Goal: Navigation & Orientation: Find specific page/section

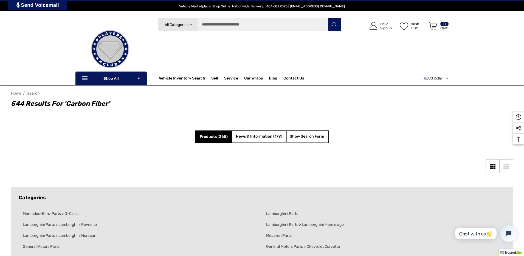
drag, startPoint x: 140, startPoint y: 109, endPoint x: 45, endPoint y: 107, distance: 95.0
click at [45, 107] on div "544 results for 'carbon fiber'" at bounding box center [262, 107] width 502 height 17
click at [180, 149] on section "Use left and right arrows to navigate between tabs. Products (365) News & Infor…" at bounding box center [262, 144] width 502 height 27
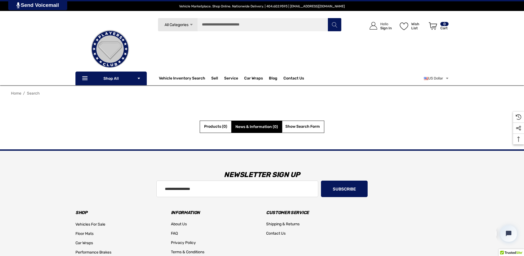
click at [175, 26] on span "All Categories" at bounding box center [176, 25] width 24 height 5
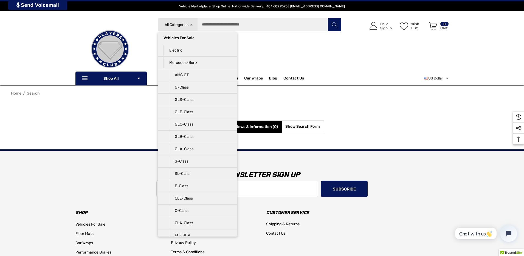
click at [149, 110] on div "Home Search Use left and right arrows to navigate between tabs. Products (0) Ne…" at bounding box center [262, 119] width 524 height 61
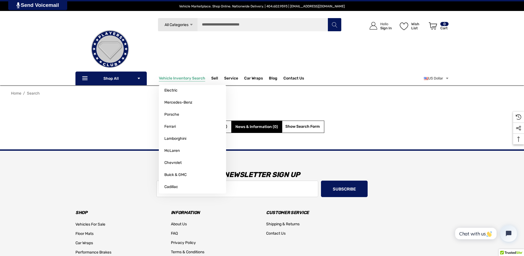
click at [169, 80] on span "Vehicle Inventory Search" at bounding box center [182, 79] width 46 height 6
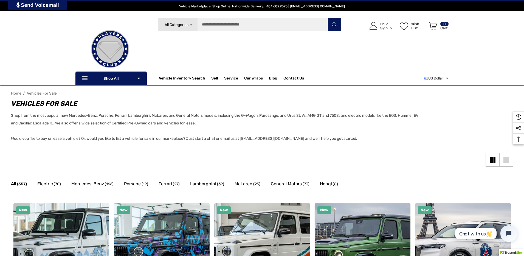
click at [195, 49] on div "Search All Categories Icon Arrow Down Icon Arrow Down Icon Arrow Up Icon Arrow …" at bounding box center [249, 47] width 189 height 59
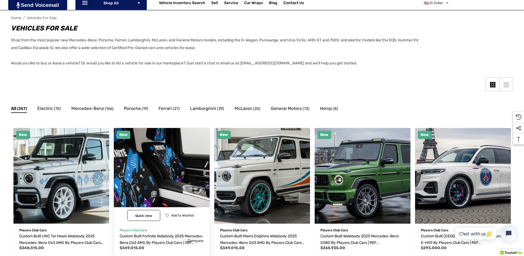
scroll to position [84, 0]
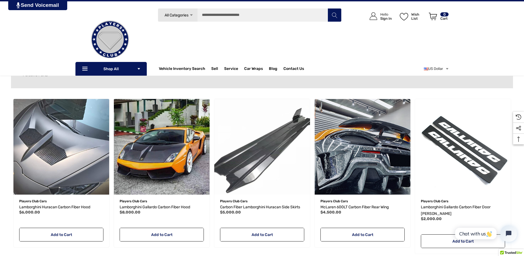
scroll to position [13, 0]
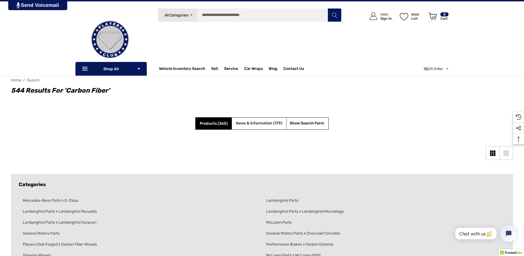
click at [264, 126] on link "News & Information (179)" at bounding box center [259, 123] width 46 height 7
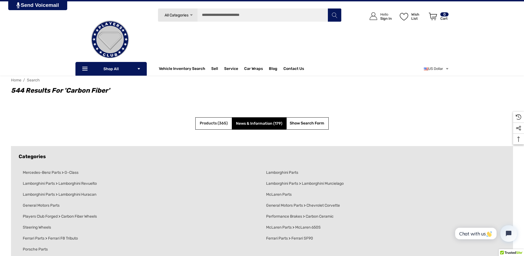
click at [218, 123] on span "Products (365)" at bounding box center [214, 123] width 28 height 5
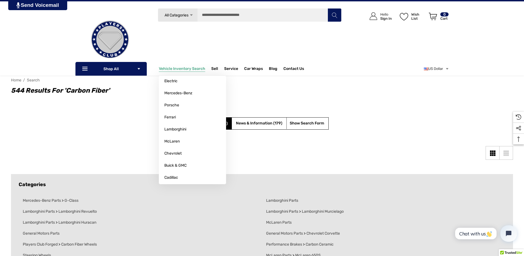
click at [186, 67] on span "Vehicle Inventory Search" at bounding box center [182, 69] width 46 height 6
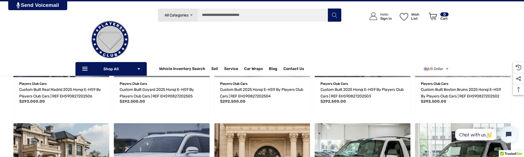
scroll to position [364, 0]
